Goal: Task Accomplishment & Management: Use online tool/utility

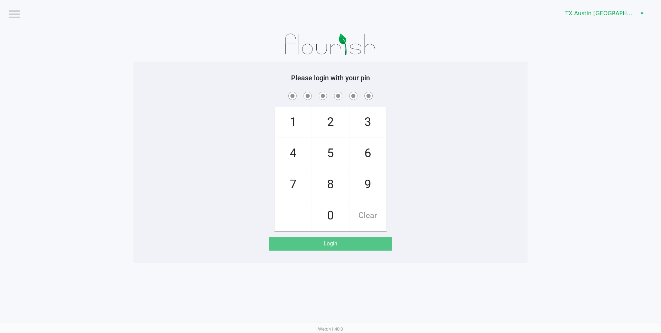
click at [299, 119] on span "1" at bounding box center [293, 122] width 37 height 30
checkbox input "true"
click at [372, 186] on span "9" at bounding box center [367, 184] width 37 height 30
checkbox input "true"
click at [292, 152] on span "4" at bounding box center [293, 153] width 37 height 30
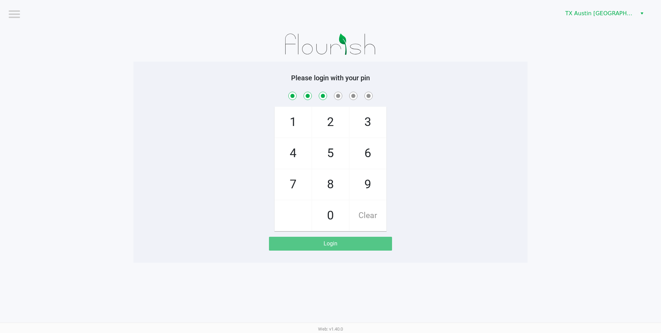
checkbox input "true"
click at [294, 186] on span "7" at bounding box center [293, 184] width 37 height 30
checkbox input "true"
click at [331, 187] on span "8" at bounding box center [330, 184] width 37 height 30
checkbox input "true"
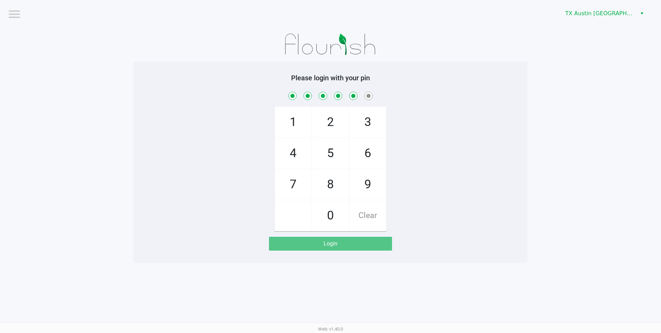
click at [331, 187] on span "8" at bounding box center [330, 184] width 37 height 30
checkbox input "true"
